Goal: Task Accomplishment & Management: Manage account settings

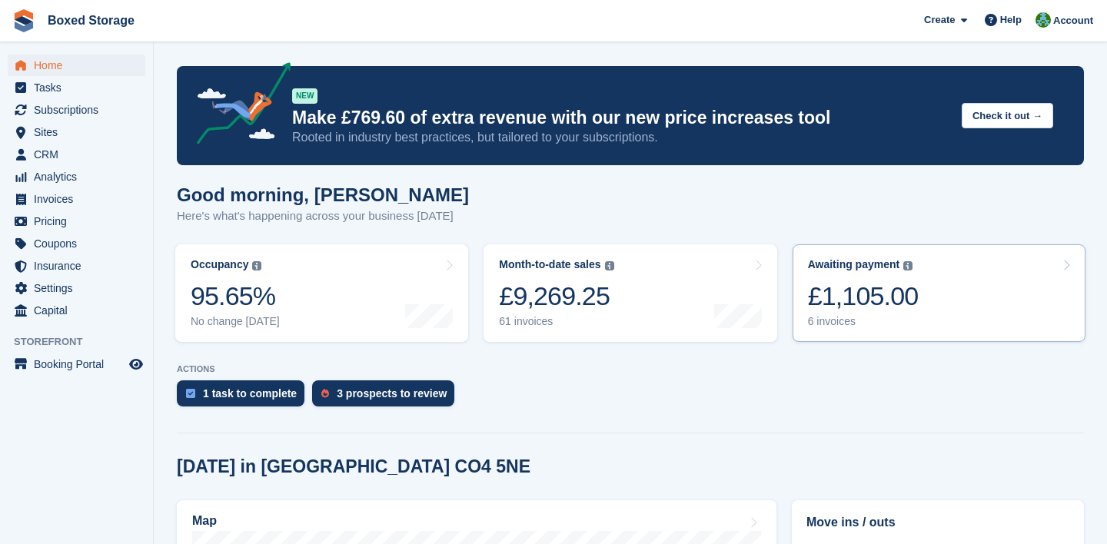
click at [881, 309] on div "£1,105.00" at bounding box center [863, 297] width 111 height 32
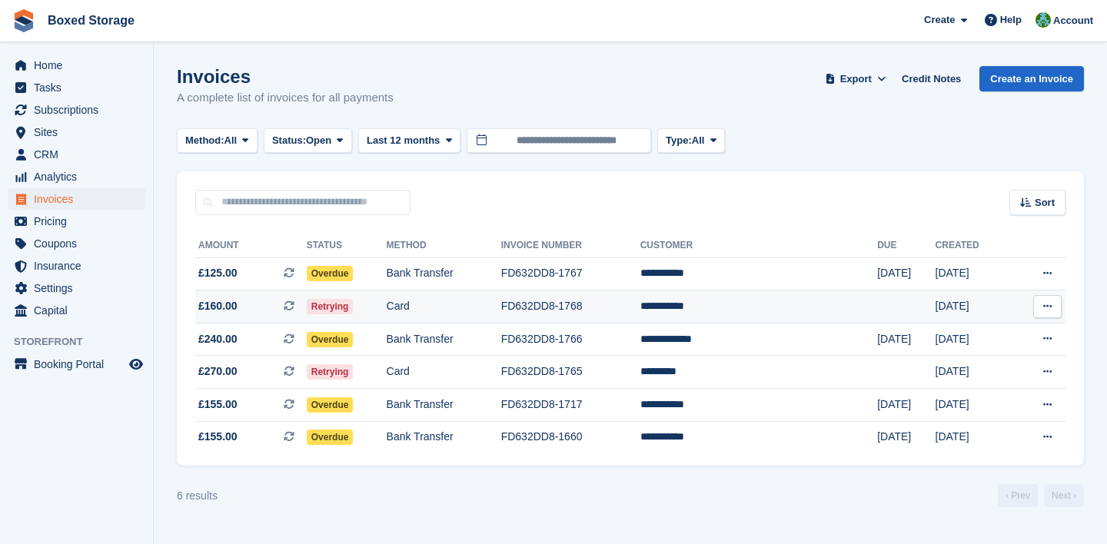
click at [843, 291] on td "**********" at bounding box center [758, 307] width 237 height 33
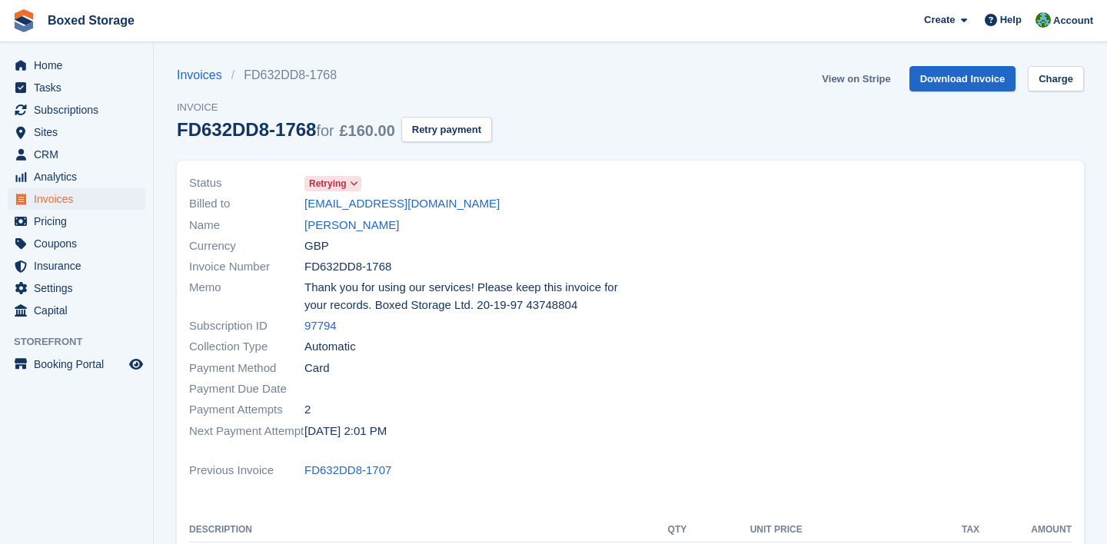
click at [857, 84] on link "View on Stripe" at bounding box center [856, 78] width 81 height 25
click at [790, 176] on div at bounding box center [855, 308] width 451 height 288
click at [105, 68] on span "Home" at bounding box center [80, 66] width 92 height 22
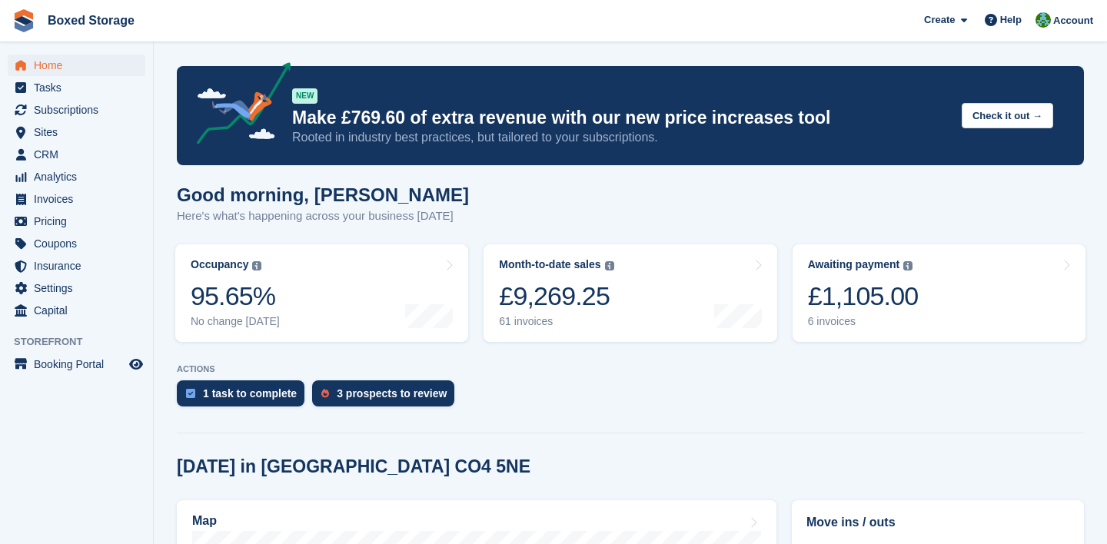
click at [571, 334] on link "Month-to-date sales The sum of all finalised invoices generated this month to d…" at bounding box center [630, 293] width 293 height 98
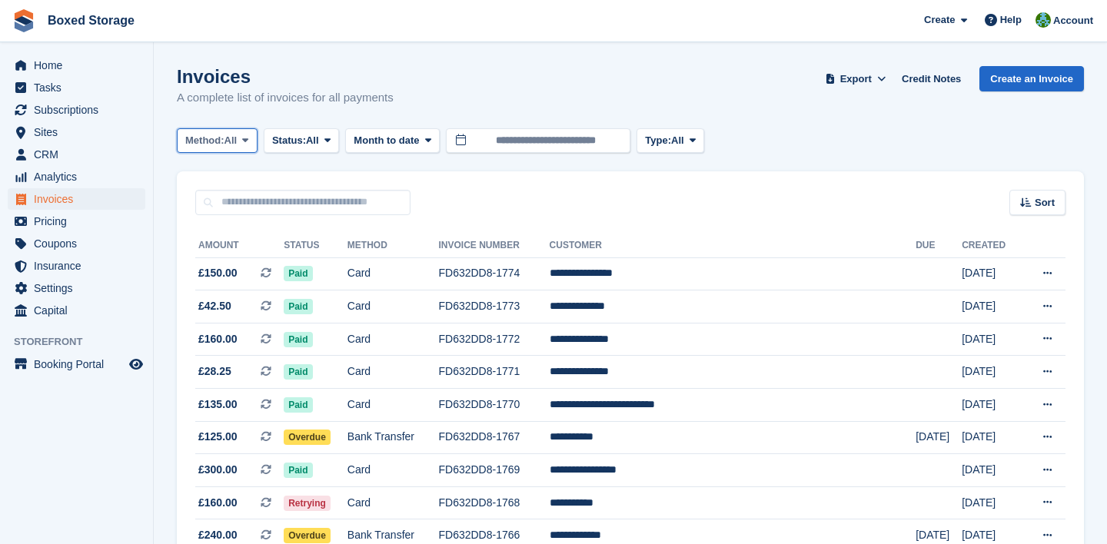
click at [234, 137] on span "All" at bounding box center [231, 140] width 13 height 15
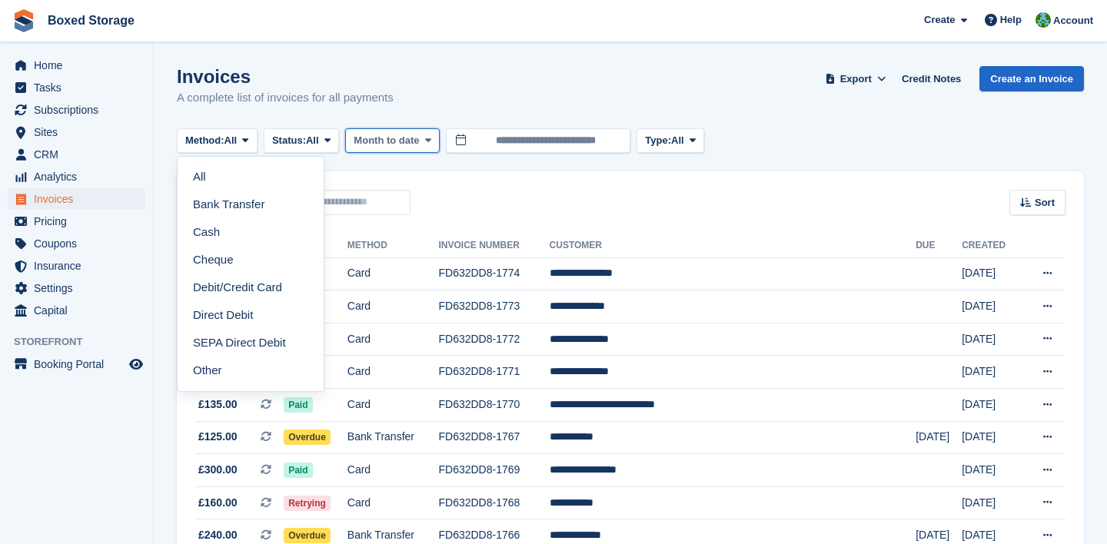
click at [378, 141] on span "Month to date" at bounding box center [386, 140] width 65 height 15
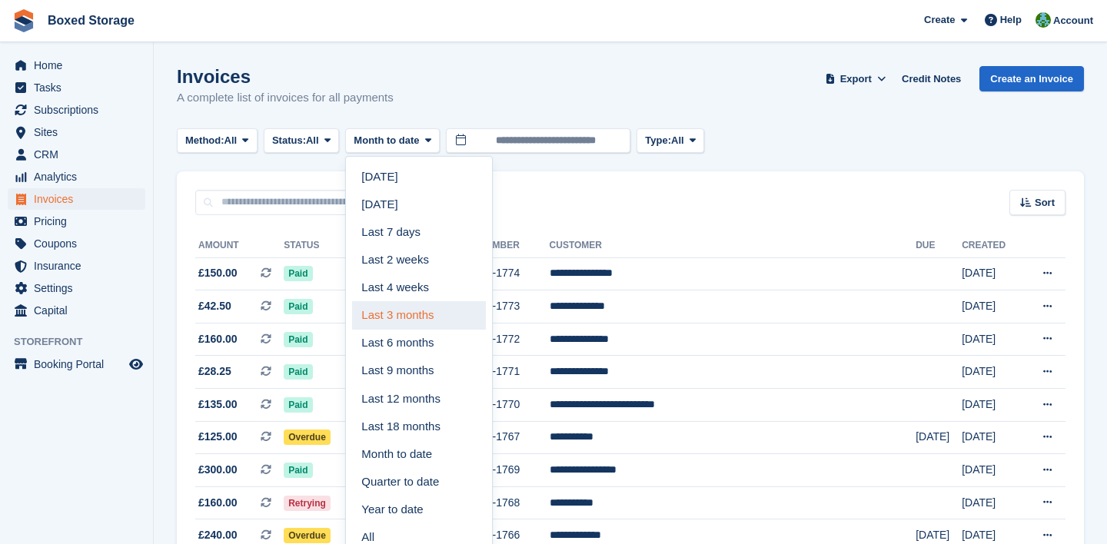
click at [407, 322] on link "Last 3 months" at bounding box center [419, 315] width 134 height 28
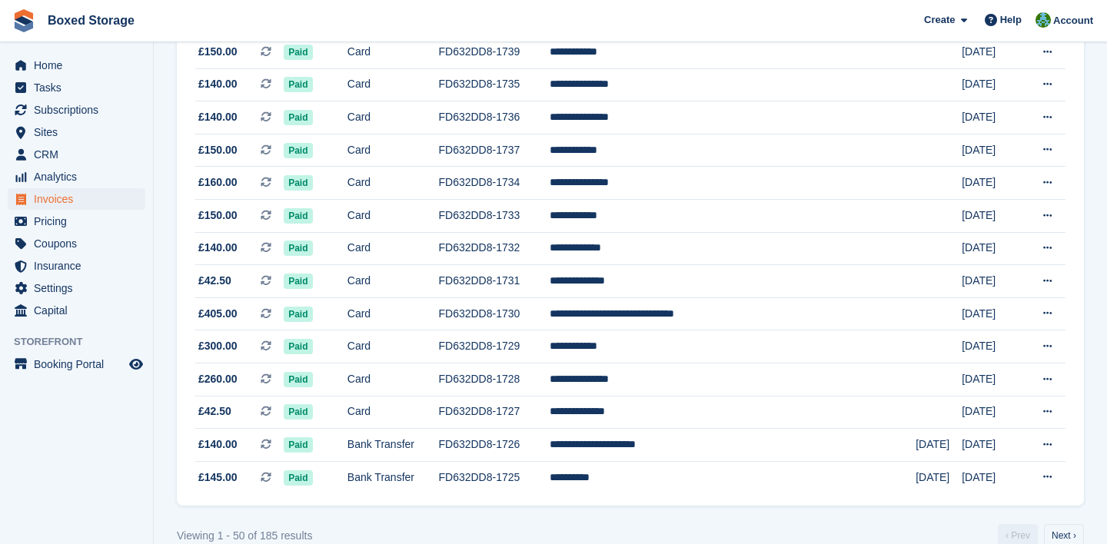
scroll to position [1427, 0]
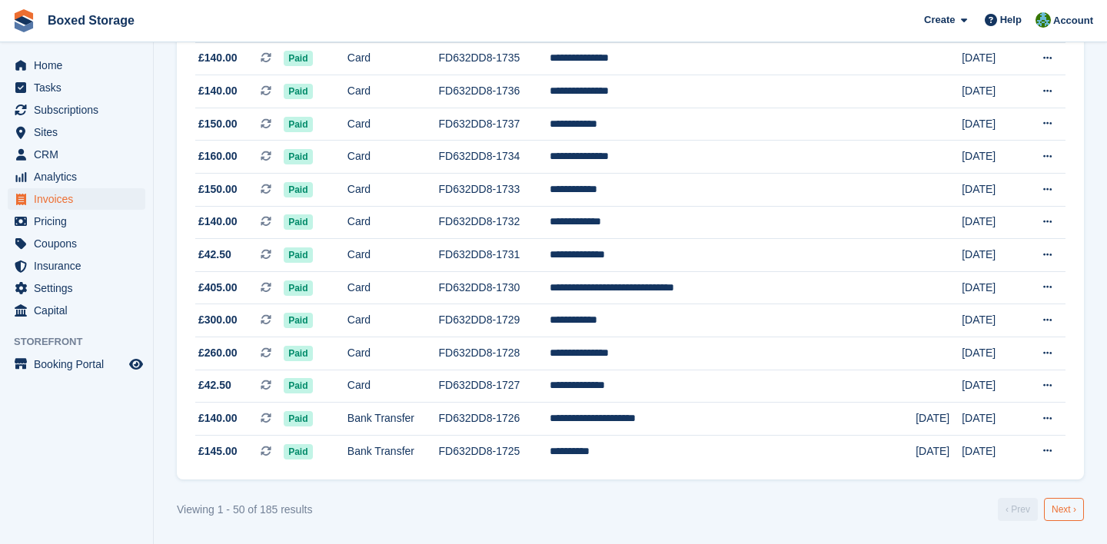
click at [1066, 504] on link "Next ›" at bounding box center [1064, 509] width 40 height 23
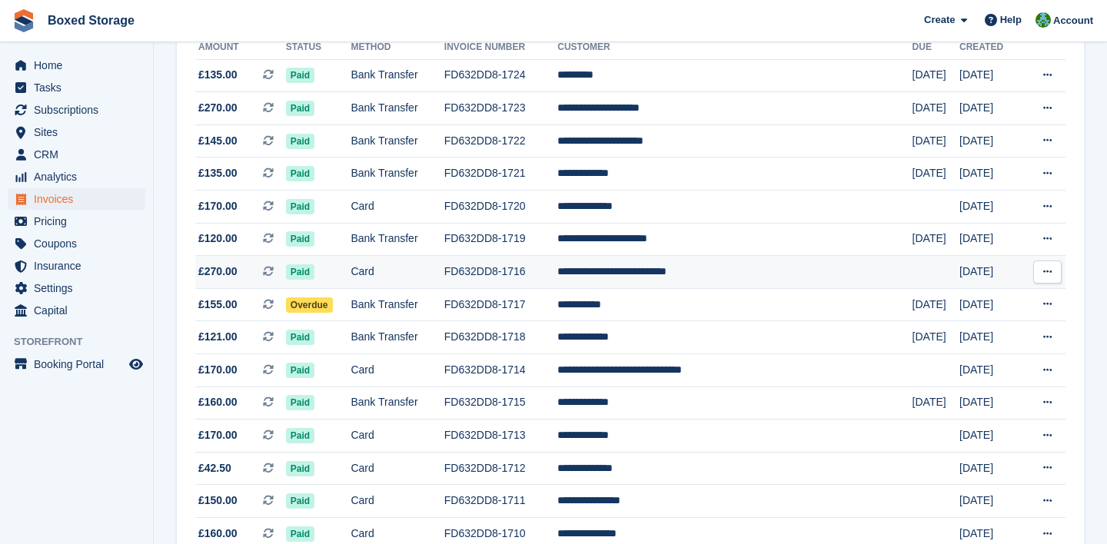
scroll to position [208, 0]
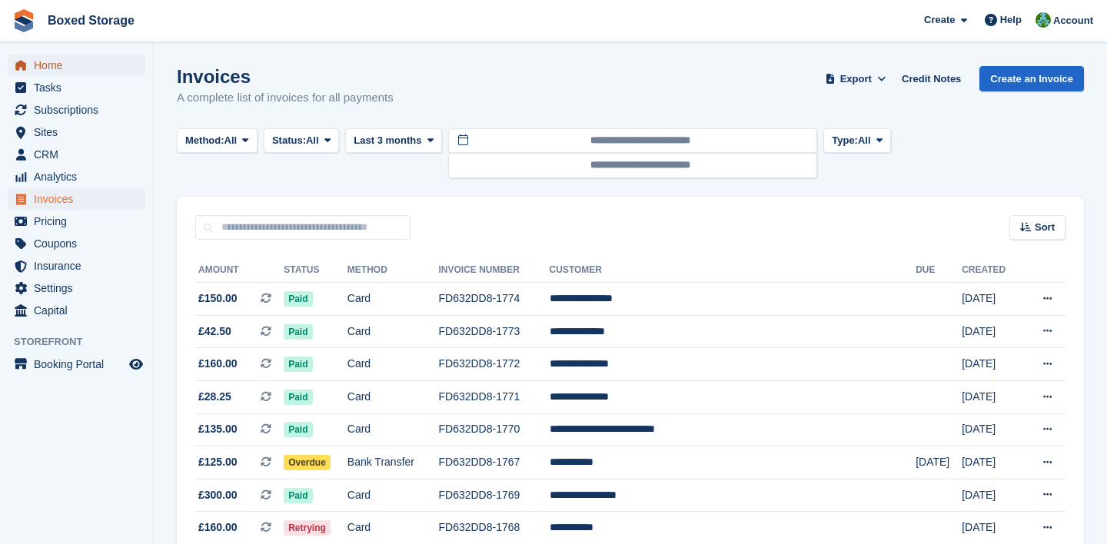
click at [112, 66] on span "Home" at bounding box center [80, 66] width 92 height 22
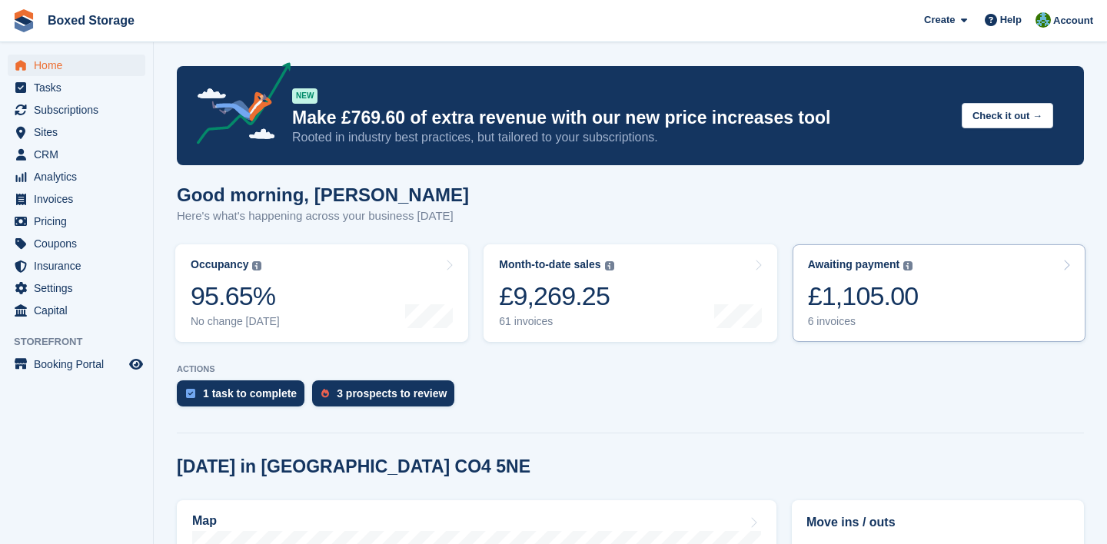
click at [825, 285] on div "£1,105.00" at bounding box center [863, 297] width 111 height 32
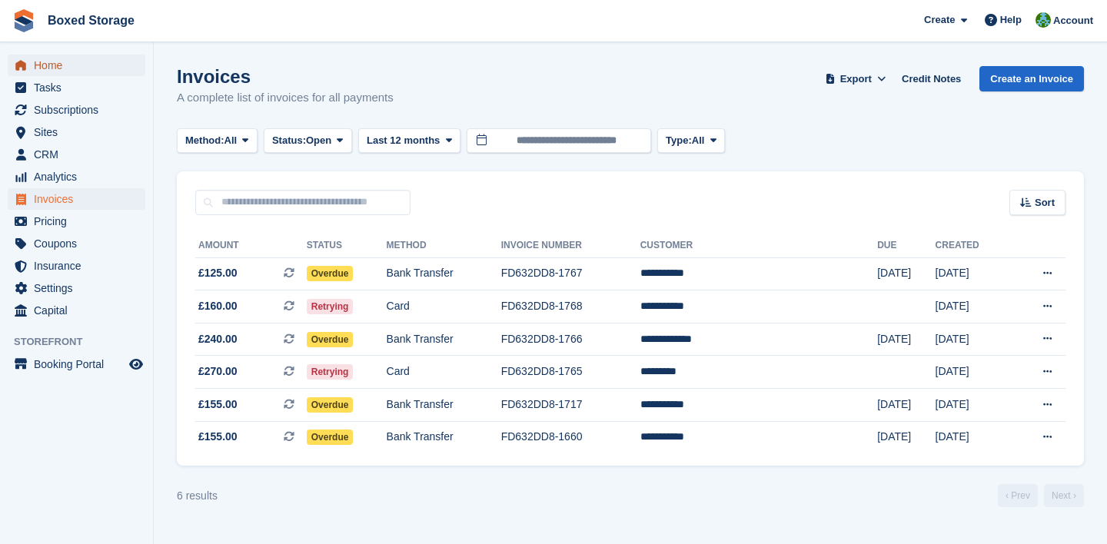
click at [79, 65] on span "Home" at bounding box center [80, 66] width 92 height 22
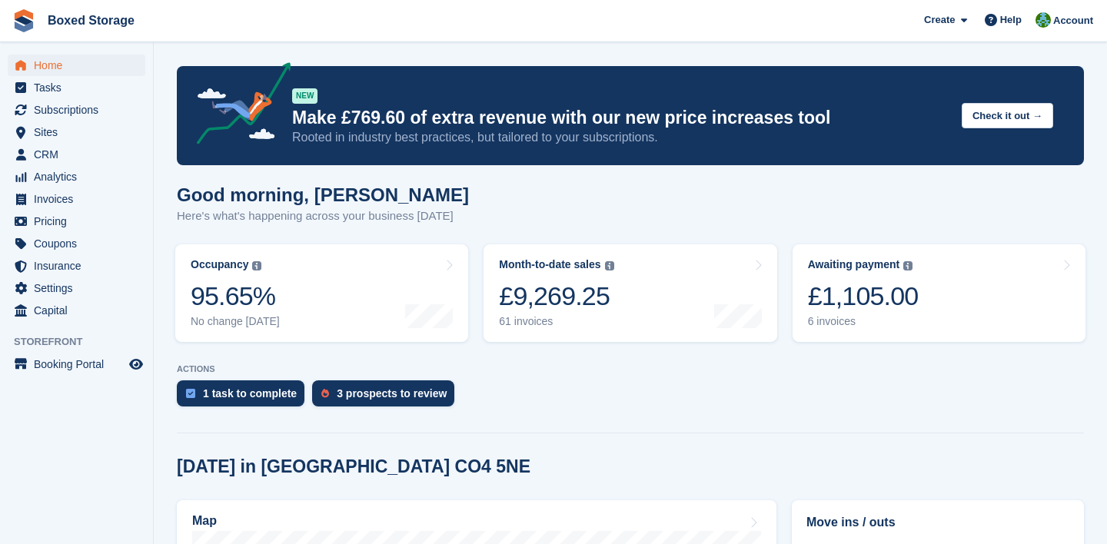
click at [162, 276] on section "NEW Make £769.60 of extra revenue with our new price increases tool Rooted in i…" at bounding box center [630, 537] width 953 height 1075
click at [801, 278] on link "Awaiting payment The total outstanding balance on all open invoices. £1,105.00 …" at bounding box center [939, 293] width 293 height 98
click at [960, 285] on link "Awaiting payment The total outstanding balance on all open invoices. £1,105.00 …" at bounding box center [939, 293] width 293 height 98
